Goal: Navigation & Orientation: Go to known website

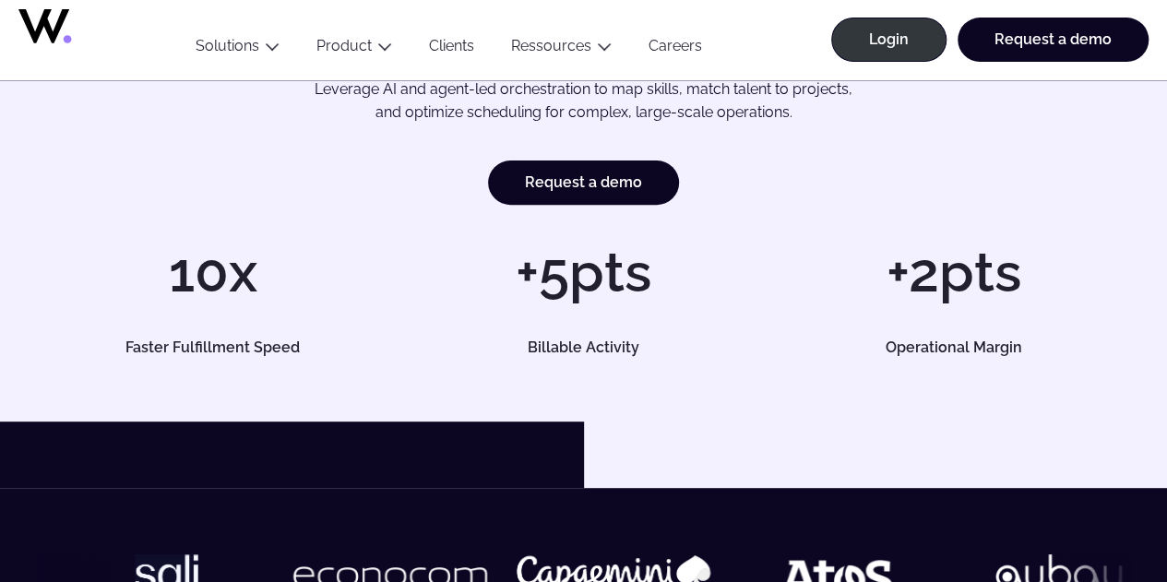
scroll to position [237, 0]
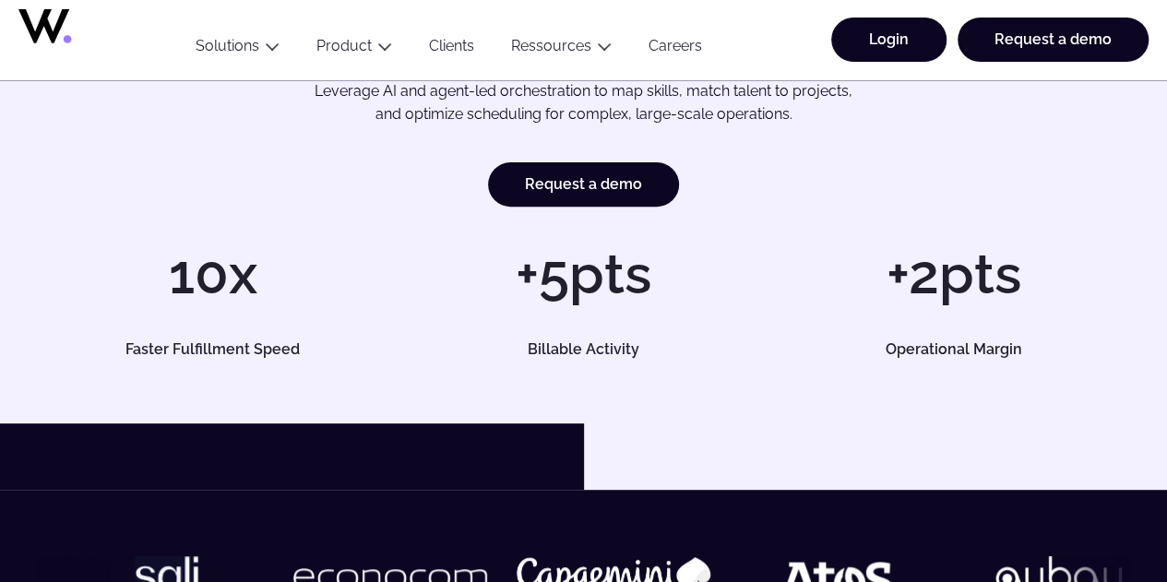
click at [897, 43] on link "Login" at bounding box center [888, 40] width 115 height 44
